Goal: Information Seeking & Learning: Learn about a topic

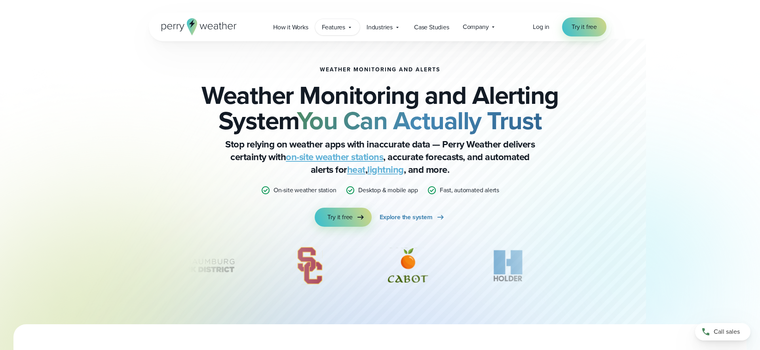
click at [337, 27] on span "Features" at bounding box center [333, 28] width 23 height 10
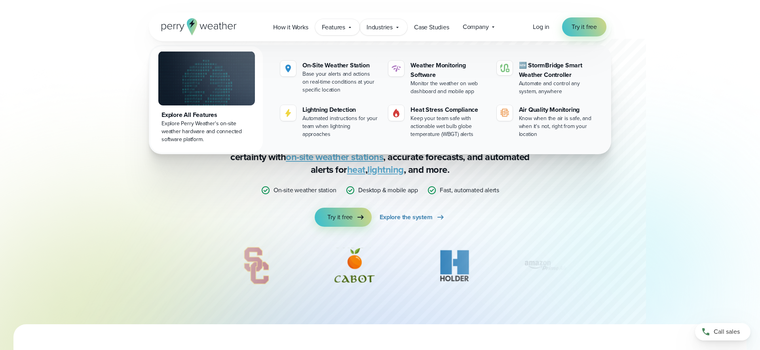
click at [391, 25] on span "Industries" at bounding box center [380, 28] width 26 height 10
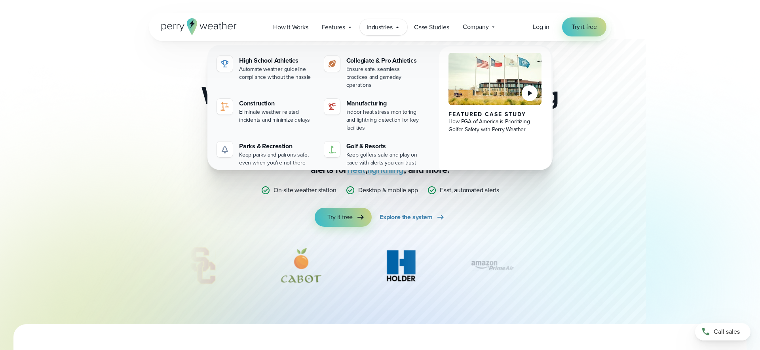
click at [627, 213] on div at bounding box center [361, 162] width 570 height 324
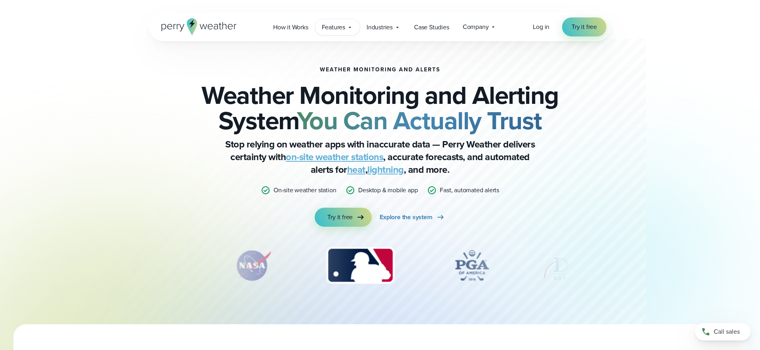
click at [356, 30] on div "Features Explore All Features Explore Perry Weather's on-site weather hardware …" at bounding box center [337, 27] width 45 height 16
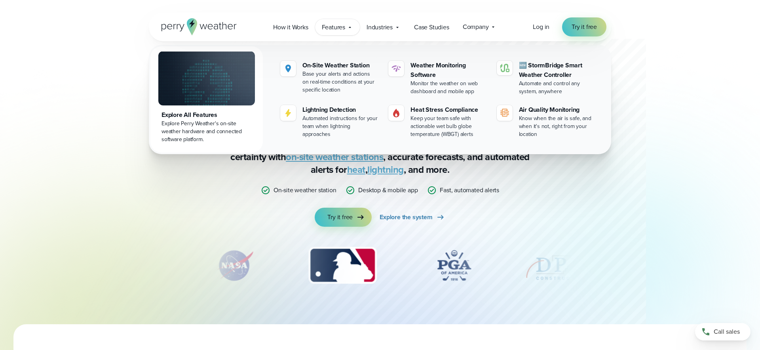
click at [356, 30] on div "Features Explore All Features Explore Perry Weather's on-site weather hardware …" at bounding box center [337, 27] width 45 height 16
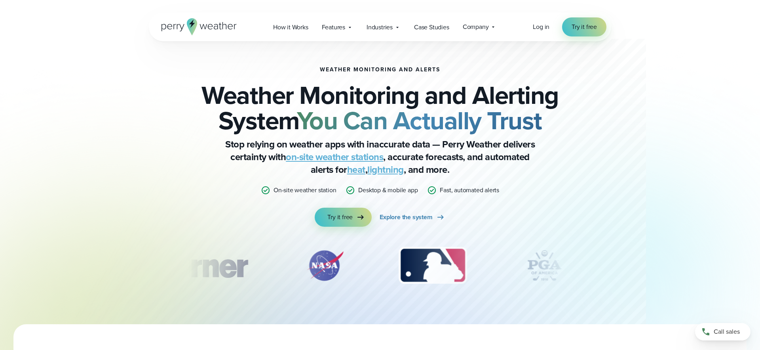
click at [122, 239] on div at bounding box center [361, 162] width 570 height 324
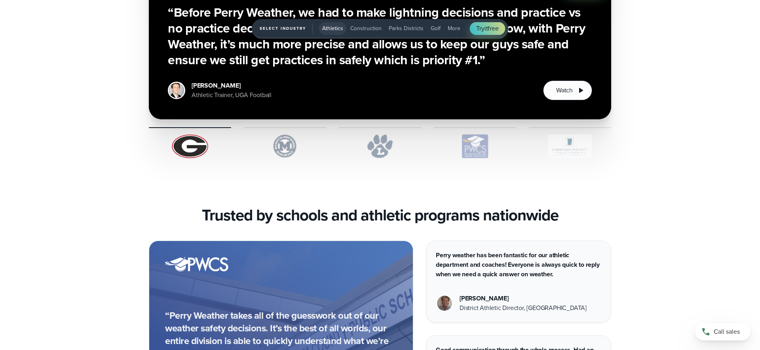
scroll to position [2035, 0]
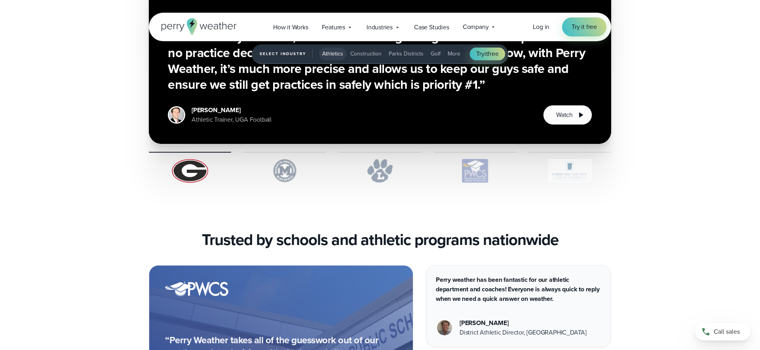
click at [274, 167] on img "1 of 5" at bounding box center [285, 171] width 82 height 24
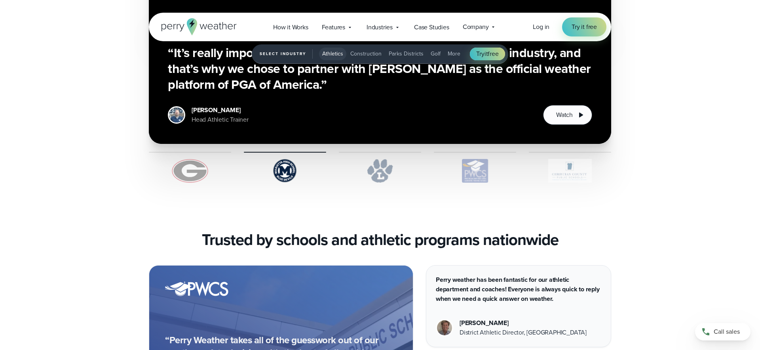
click at [385, 170] on img "1 of 5" at bounding box center [380, 171] width 82 height 24
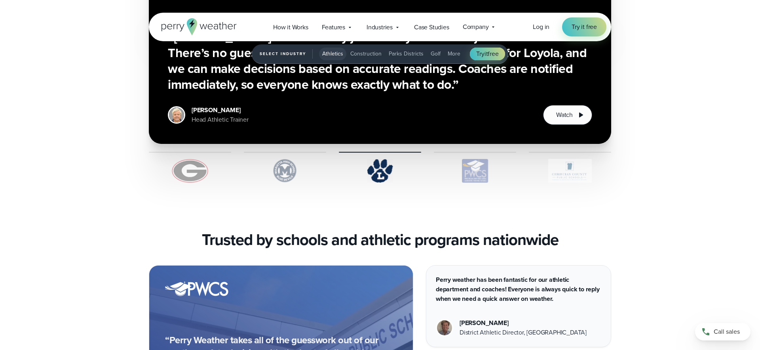
click at [467, 169] on img "1 of 5" at bounding box center [475, 171] width 82 height 24
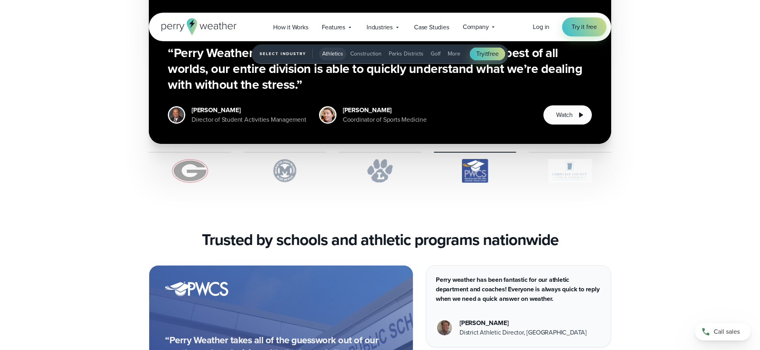
click at [196, 181] on img "1 of 5" at bounding box center [190, 171] width 82 height 24
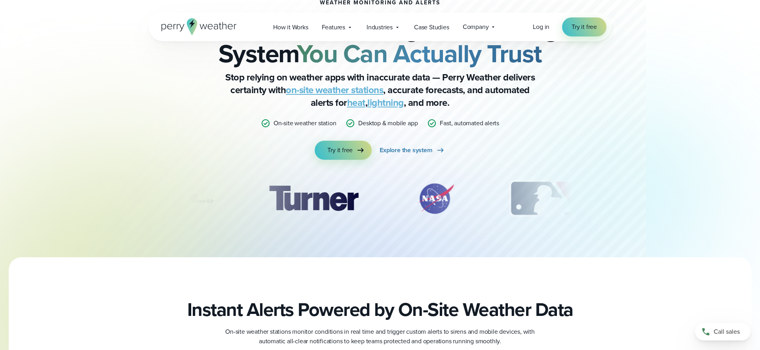
scroll to position [0, 0]
